Goal: Learn about a topic

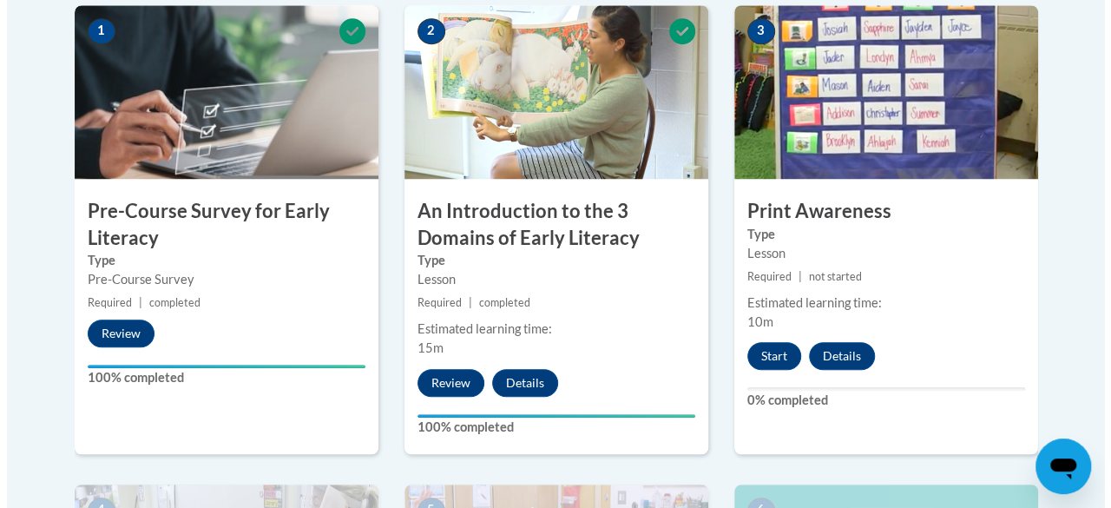
scroll to position [588, 0]
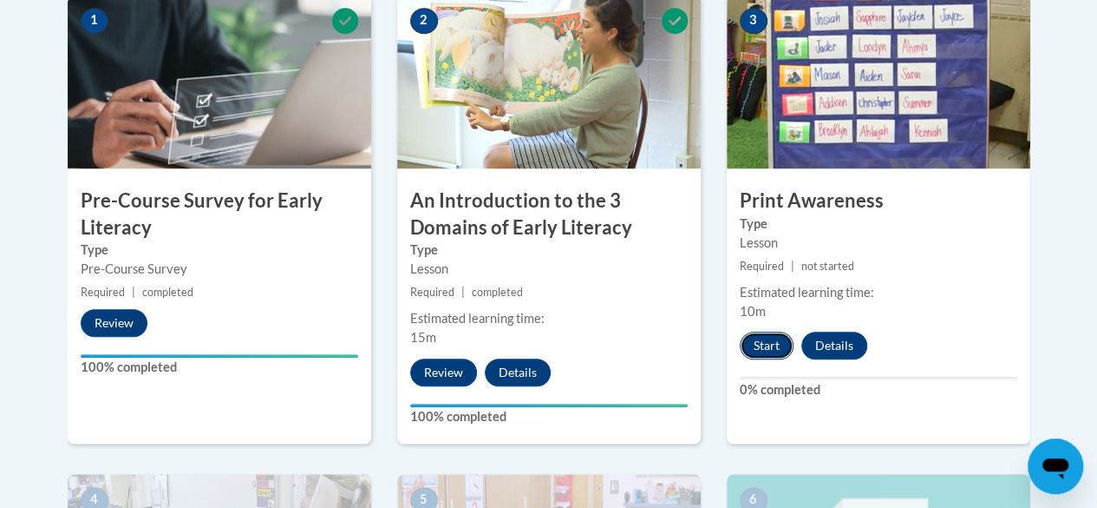
click at [769, 352] on button "Start" at bounding box center [767, 345] width 54 height 28
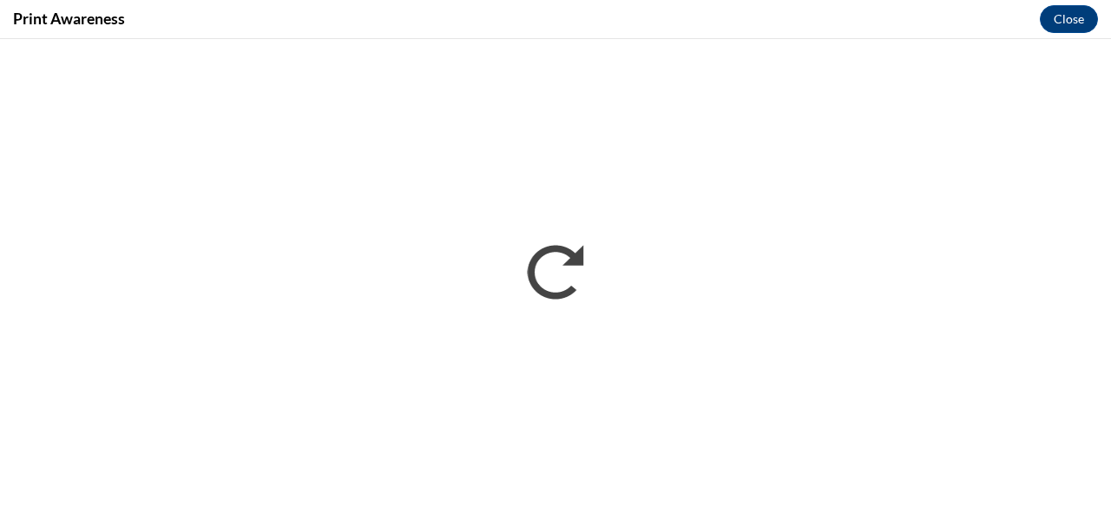
scroll to position [0, 0]
